Goal: Information Seeking & Learning: Learn about a topic

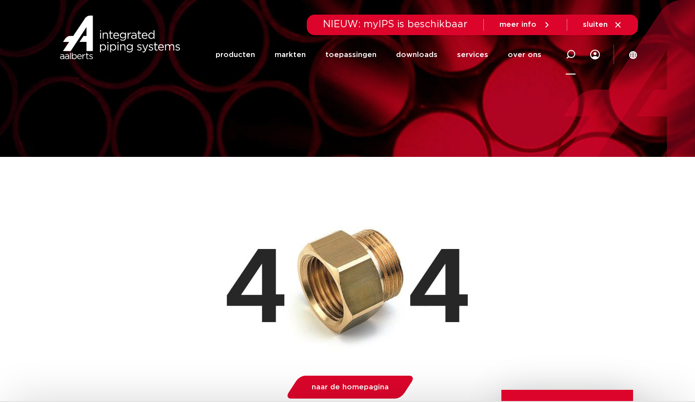
click at [570, 53] on icon at bounding box center [571, 55] width 10 height 10
type input "broen kogelkraan haaks"
click button "Zoeken" at bounding box center [0, 0] width 0 height 0
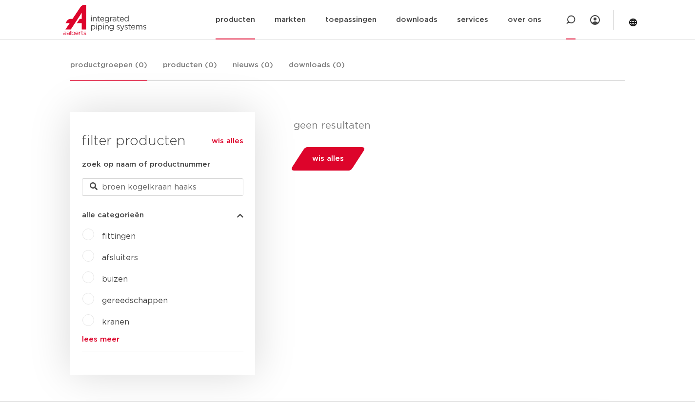
click at [564, 20] on div at bounding box center [570, 20] width 39 height 40
type input "broen haaks"
click button "Zoeken" at bounding box center [0, 0] width 0 height 0
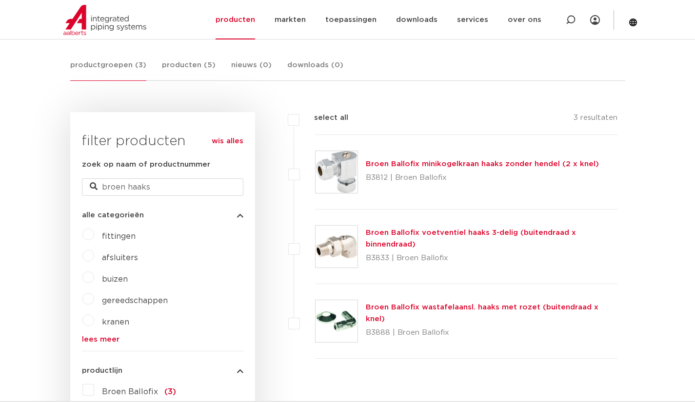
click at [491, 273] on div "Broen Ballofix voetventiel haaks 3-delig (buitendraad x binnendraad) B3833 | Br…" at bounding box center [466, 247] width 303 height 75
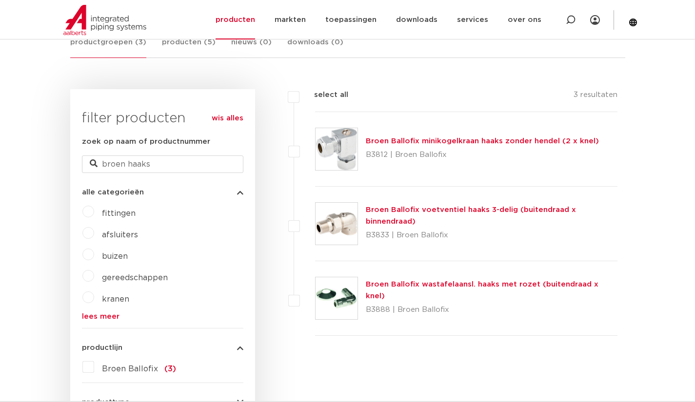
scroll to position [176, 0]
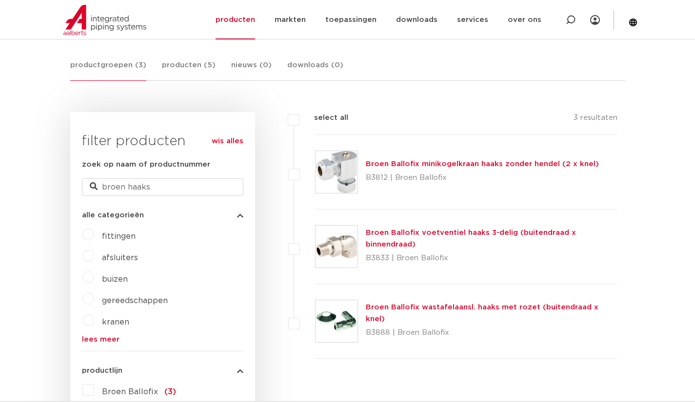
click at [402, 166] on link "Broen Ballofix minikogelkraan haaks zonder hendel (2 x knel)" at bounding box center [482, 163] width 233 height 7
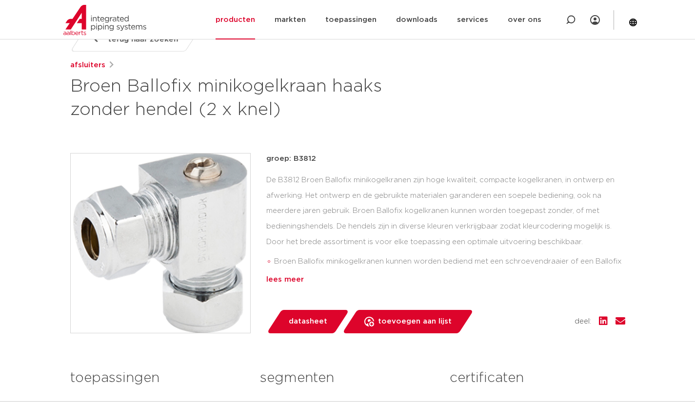
click at [284, 282] on div "lees meer" at bounding box center [445, 280] width 359 height 12
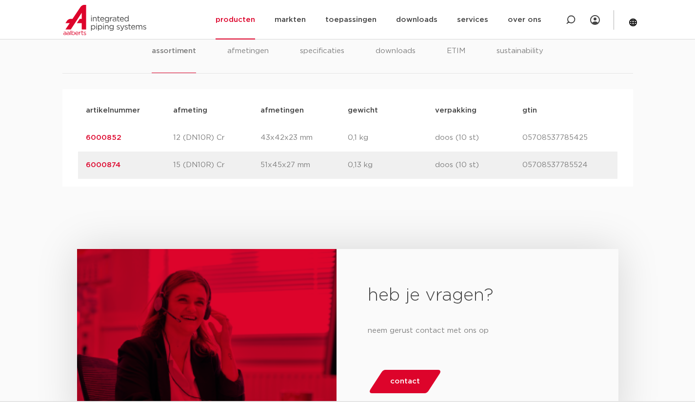
scroll to position [711, 0]
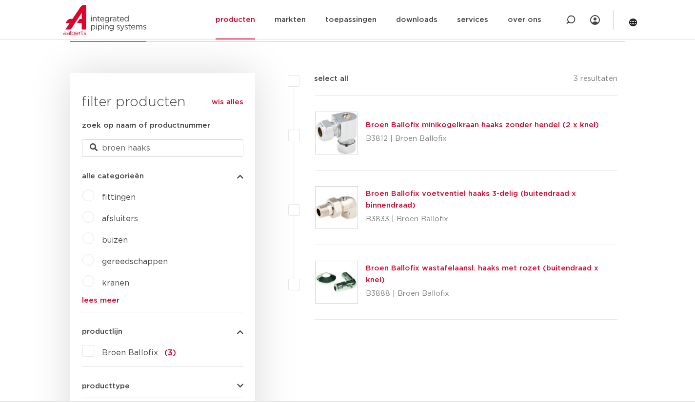
click at [427, 196] on link "Broen Ballofix voetventiel haaks 3-delig (buitendraad x binnendraad)" at bounding box center [471, 199] width 210 height 19
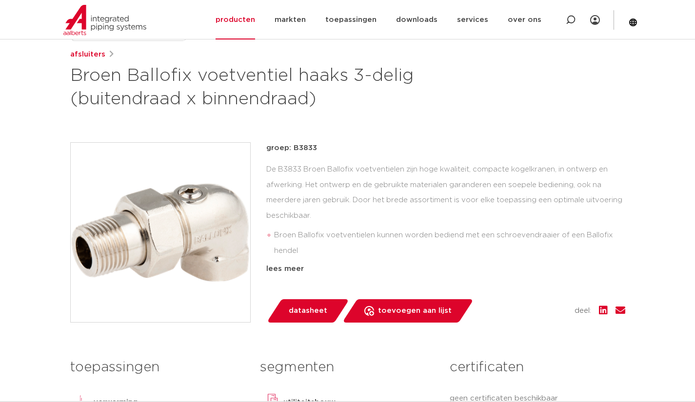
scroll to position [176, 0]
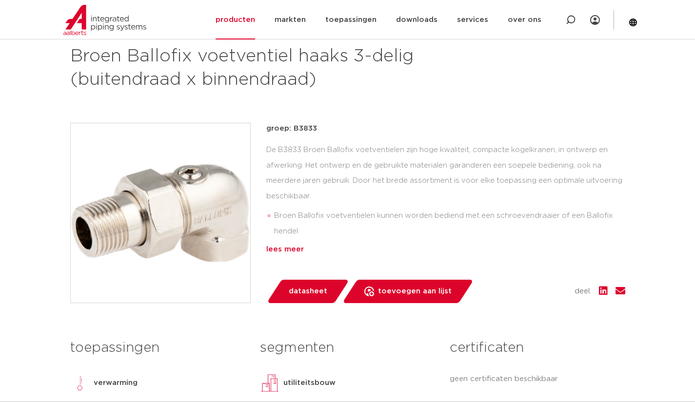
click at [280, 246] on div "lees meer" at bounding box center [445, 250] width 359 height 12
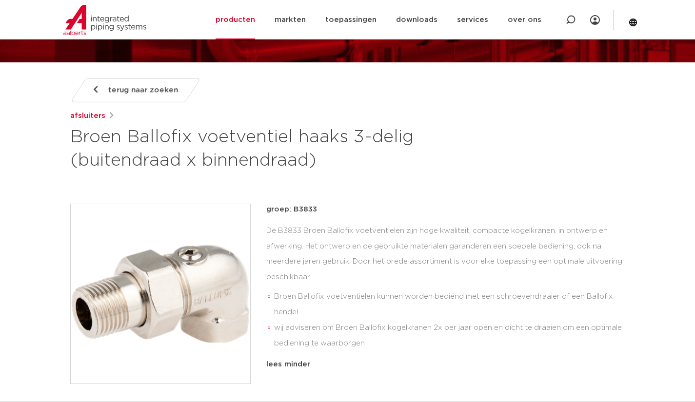
scroll to position [78, 0]
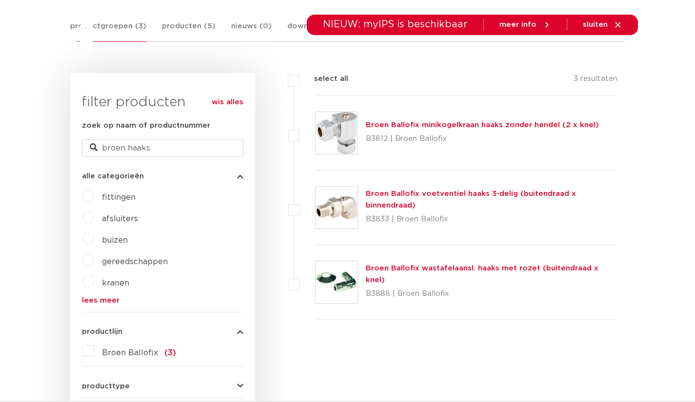
click at [400, 126] on link "Broen Ballofix minikogelkraan haaks zonder hendel (2 x knel)" at bounding box center [482, 124] width 233 height 7
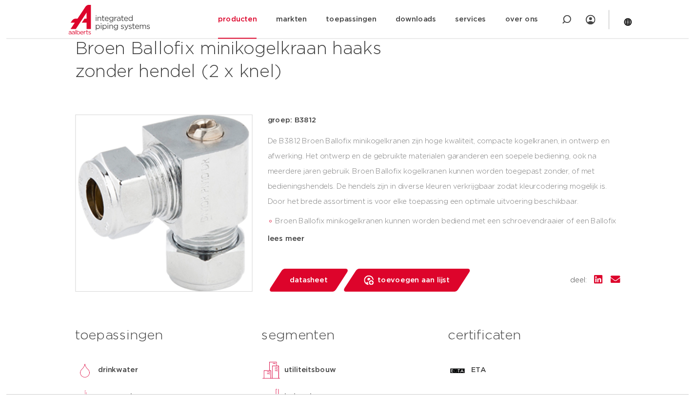
scroll to position [162, 0]
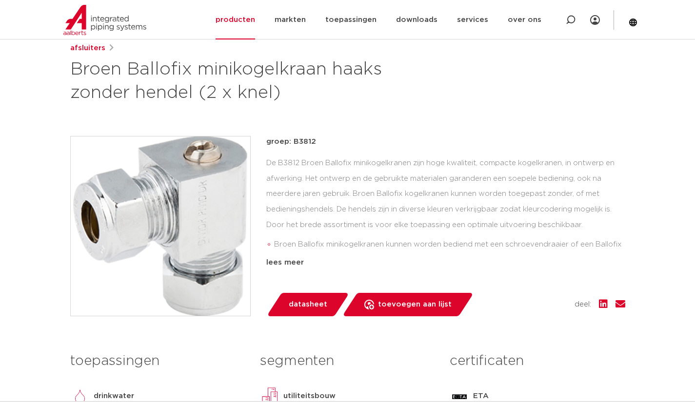
click at [299, 306] on span "datasheet" at bounding box center [308, 305] width 39 height 16
